Goal: Task Accomplishment & Management: Complete application form

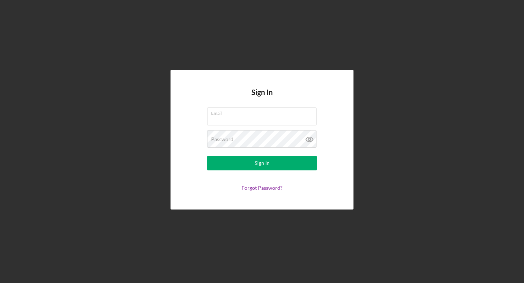
type input "z"
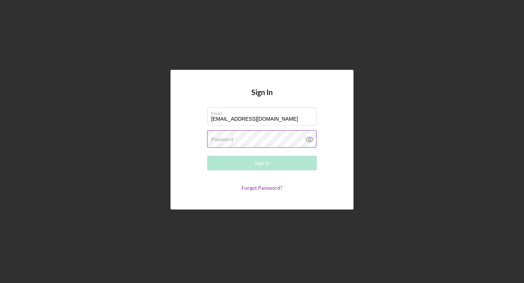
type input "[EMAIL_ADDRESS][DOMAIN_NAME]"
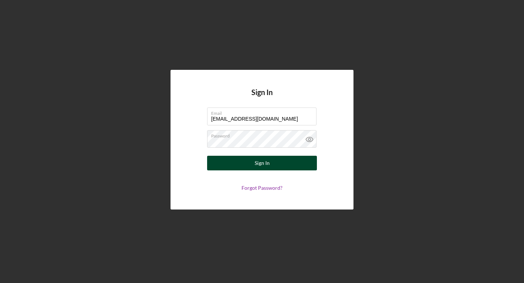
click at [275, 165] on button "Sign In" at bounding box center [262, 163] width 110 height 15
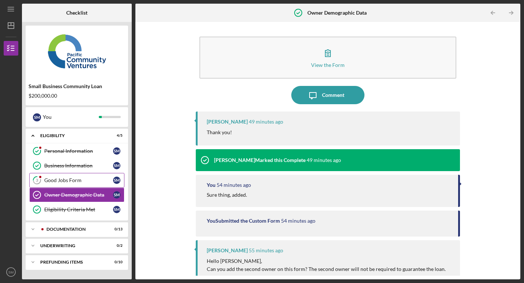
click at [73, 180] on div "Good Jobs Form" at bounding box center [78, 180] width 69 height 6
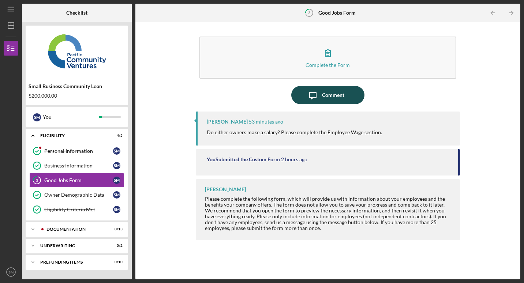
click at [321, 98] on icon "Icon/Message" at bounding box center [313, 95] width 18 height 18
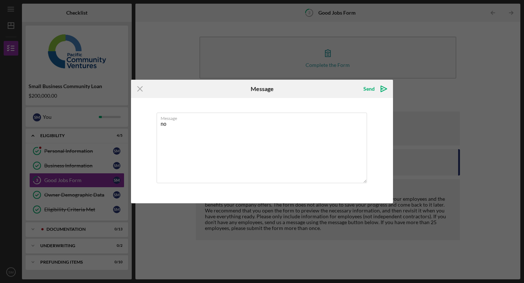
type textarea "n"
type textarea "i"
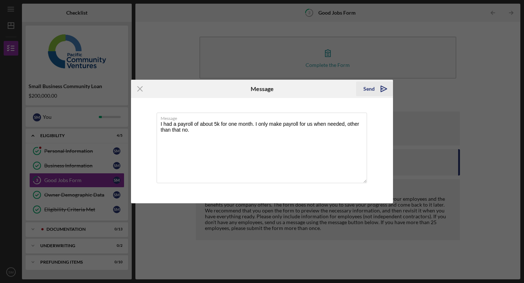
type textarea "I had a payroll of about 5k for one month. I only make payroll for us when need…"
click at [369, 88] on div "Send" at bounding box center [368, 89] width 11 height 15
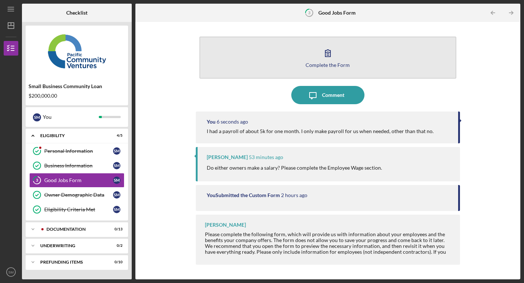
click at [331, 51] on icon "button" at bounding box center [328, 53] width 18 height 18
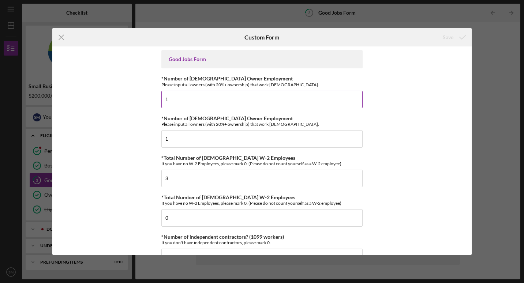
click at [306, 95] on input "1" at bounding box center [261, 100] width 201 height 18
click at [222, 141] on input "1" at bounding box center [261, 139] width 201 height 18
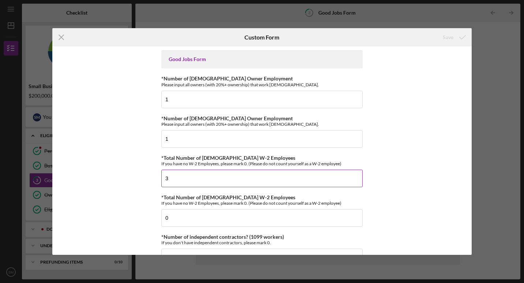
click at [176, 181] on input "3" at bounding box center [261, 179] width 201 height 18
type input "2"
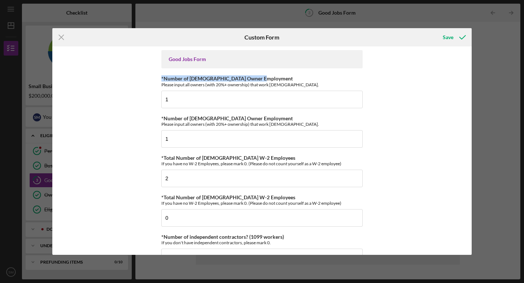
drag, startPoint x: 468, startPoint y: 58, endPoint x: 469, endPoint y: 70, distance: 11.4
click at [469, 70] on div "Good Jobs Form *Number of [DEMOGRAPHIC_DATA] Owner Employment Please input all …" at bounding box center [261, 150] width 419 height 208
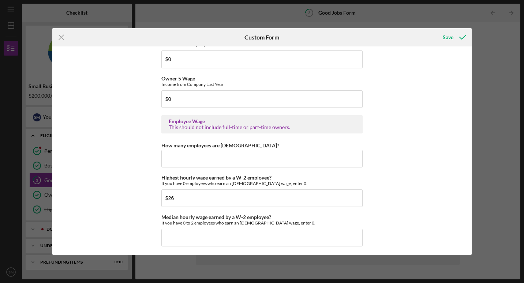
scroll to position [1347, 0]
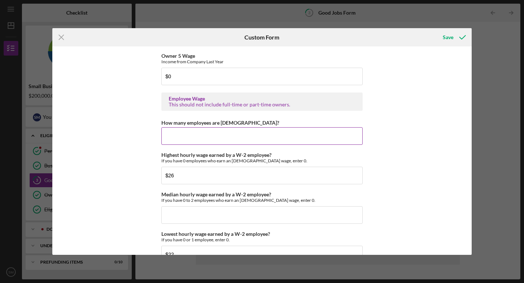
click at [218, 135] on input "How many employees are [DEMOGRAPHIC_DATA]?" at bounding box center [261, 136] width 201 height 18
type input "1"
type input "2"
type input "0"
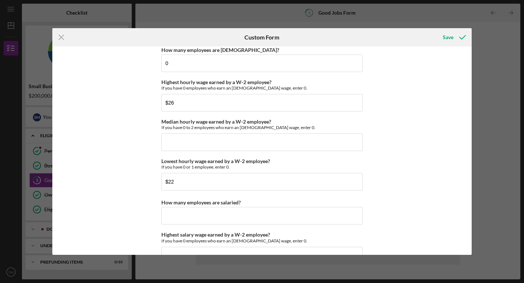
scroll to position [1512, 0]
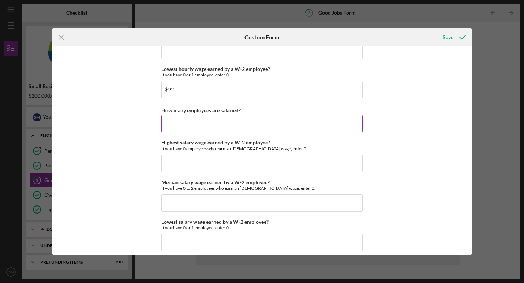
click at [229, 121] on input "How many employees are salaried?" at bounding box center [261, 124] width 201 height 18
type input "0"
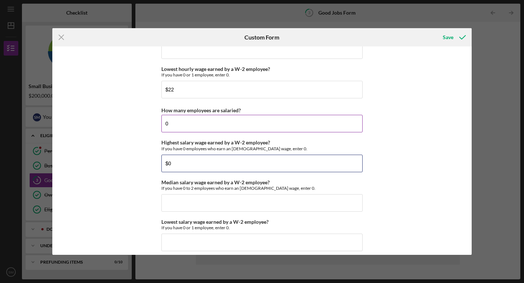
type input "$0"
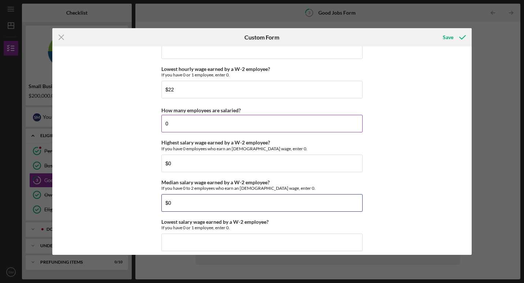
type input "$0"
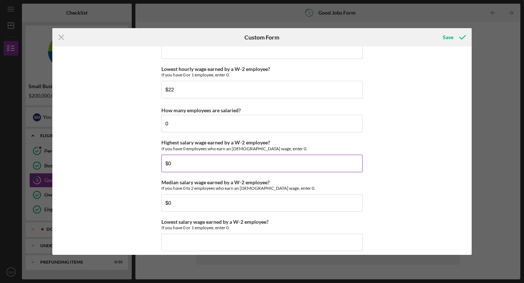
click at [177, 165] on input "$0" at bounding box center [261, 164] width 201 height 18
type input "$26.00"
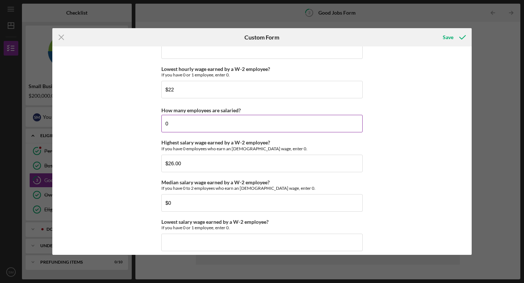
click at [168, 121] on input "0" at bounding box center [261, 124] width 201 height 18
type input "$22.00"
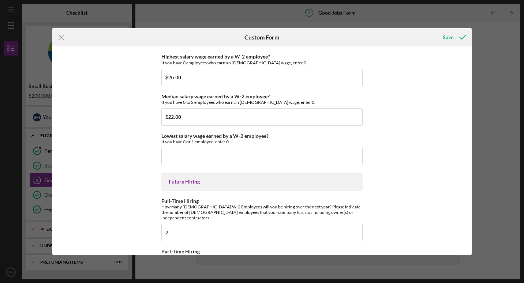
scroll to position [1636, 0]
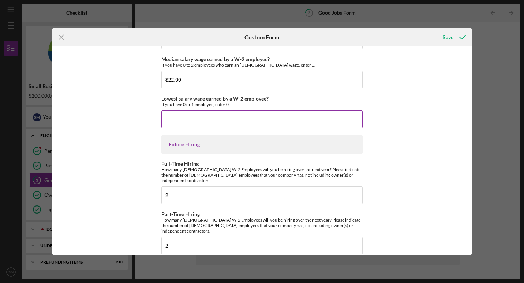
click at [196, 114] on input "Lowest salary wage earned by a W-2 employee?" at bounding box center [261, 119] width 201 height 18
type input "$22.00"
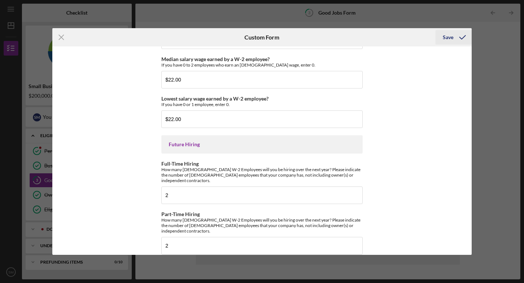
click at [451, 38] on div "Save" at bounding box center [448, 37] width 11 height 15
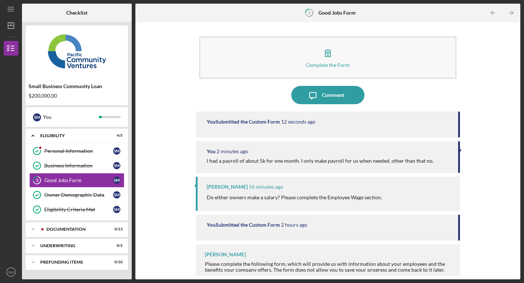
scroll to position [5, 0]
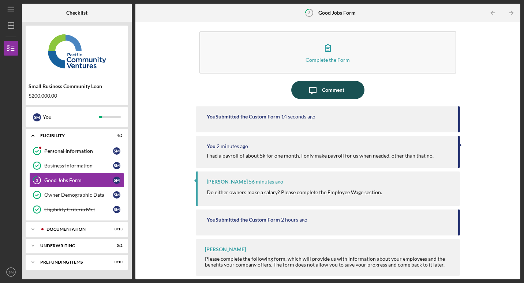
click at [311, 83] on icon "Icon/Message" at bounding box center [313, 90] width 18 height 18
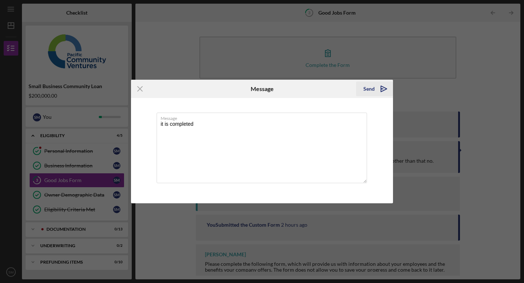
type textarea "it is completed"
click at [363, 83] on button "Send Icon/icon-invite-send" at bounding box center [374, 89] width 37 height 15
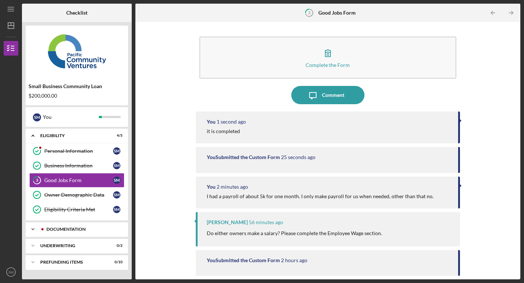
click at [61, 227] on div "Icon/Expander Documentation 0 / 13" at bounding box center [77, 229] width 102 height 15
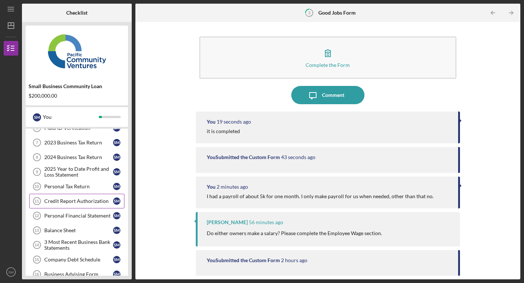
scroll to position [192, 0]
